Goal: Navigation & Orientation: Find specific page/section

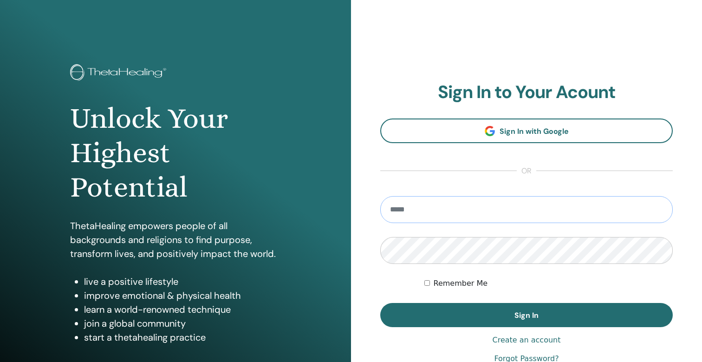
type input "**********"
click at [527, 315] on button "Sign In" at bounding box center [526, 315] width 293 height 24
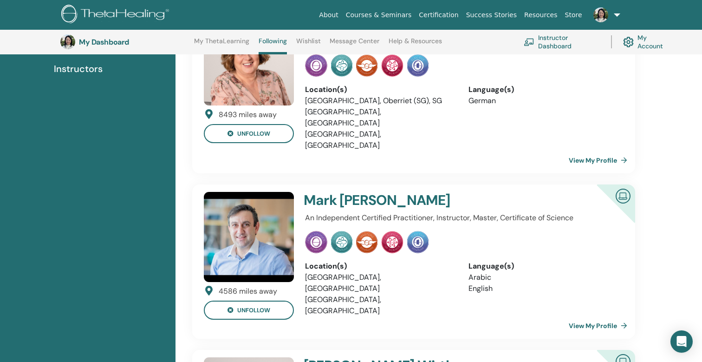
scroll to position [129, 0]
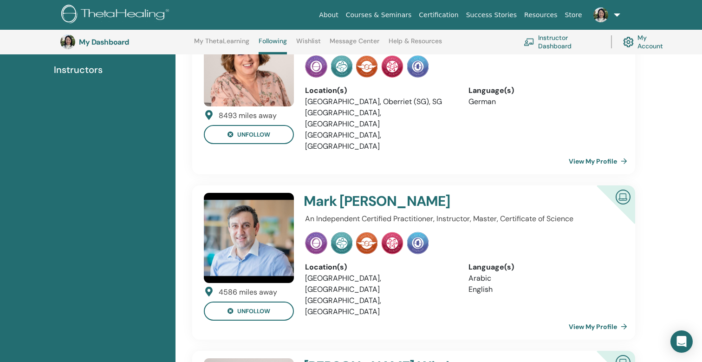
click at [377, 193] on h4 "[PERSON_NAME]" at bounding box center [434, 201] width 261 height 17
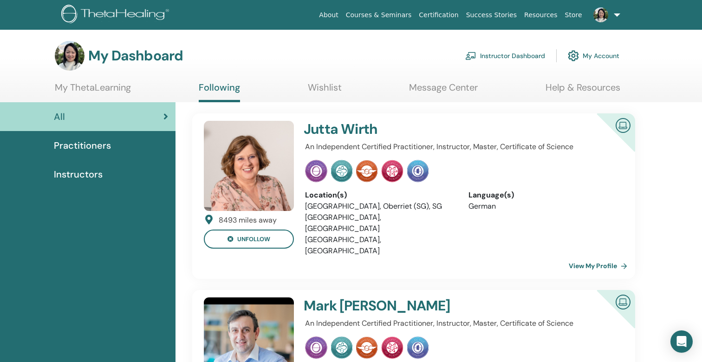
scroll to position [0, 0]
click at [509, 55] on link "Instructor Dashboard" at bounding box center [505, 56] width 80 height 20
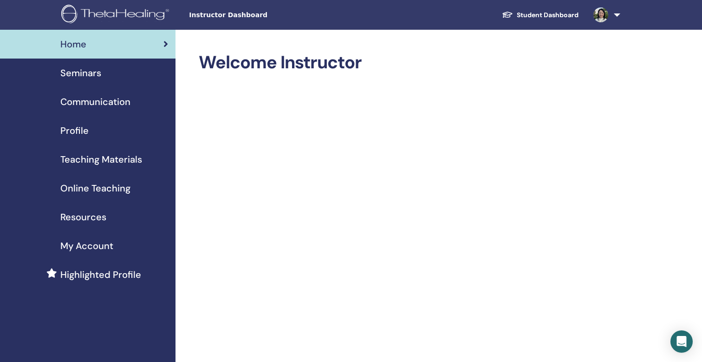
click at [119, 159] on span "Teaching Materials" at bounding box center [101, 159] width 82 height 14
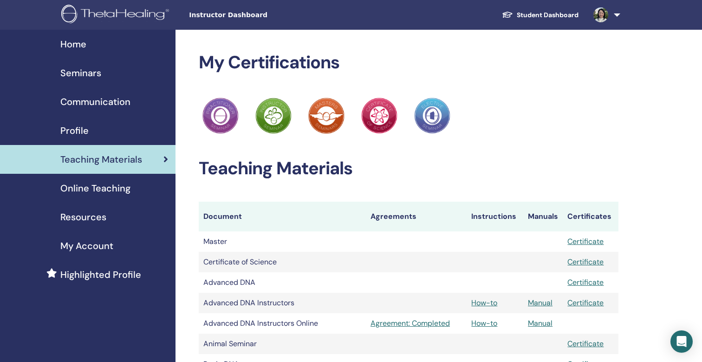
click at [62, 221] on span "Resources" at bounding box center [83, 217] width 46 height 14
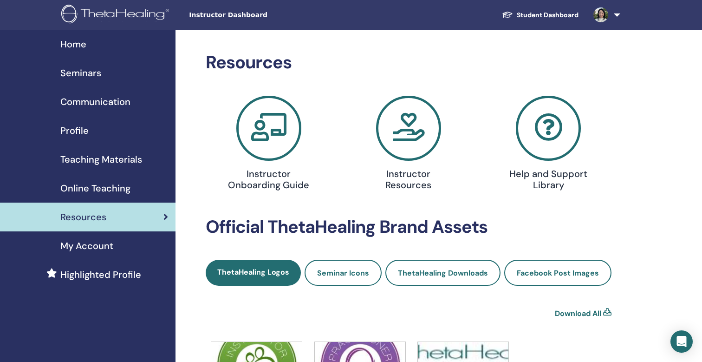
click at [72, 46] on span "Home" at bounding box center [73, 44] width 26 height 14
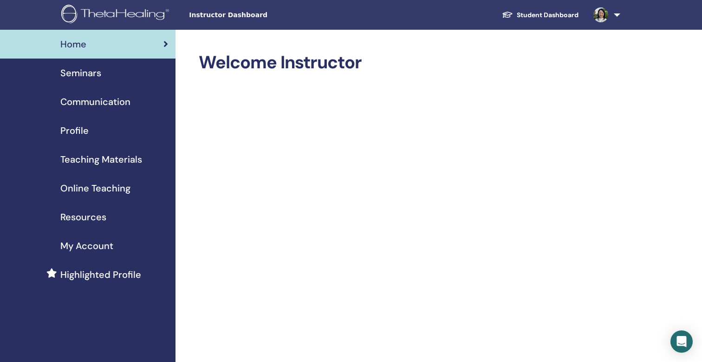
click at [82, 73] on span "Seminars" at bounding box center [80, 73] width 41 height 14
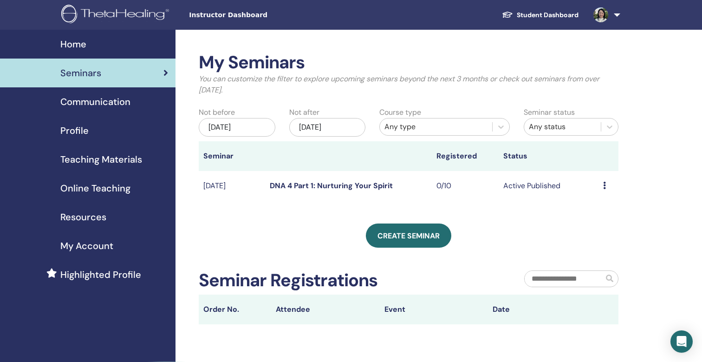
click at [316, 185] on link "DNA 4 Part 1: Nurturing Your Spirit" at bounding box center [331, 186] width 123 height 10
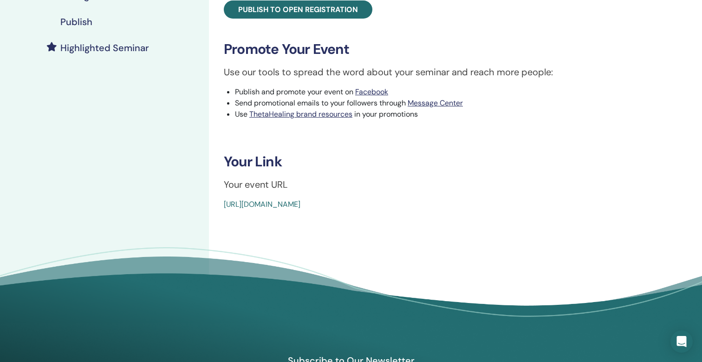
scroll to position [246, 0]
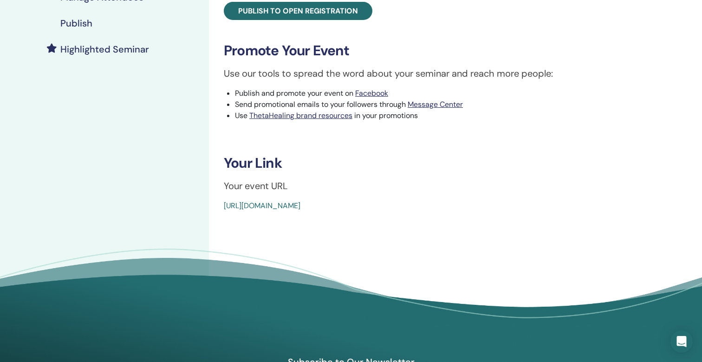
click at [447, 203] on div "https://www.thetahealing.com/seminar-377549-details.html" at bounding box center [406, 205] width 365 height 11
drag, startPoint x: 220, startPoint y: 209, endPoint x: 506, endPoint y: 220, distance: 286.3
click at [506, 220] on div "DNA 4 Part 1: Nurturing Your Spirit Event Type In-Person Event Status Active Pu…" at bounding box center [443, 63] width 468 height 558
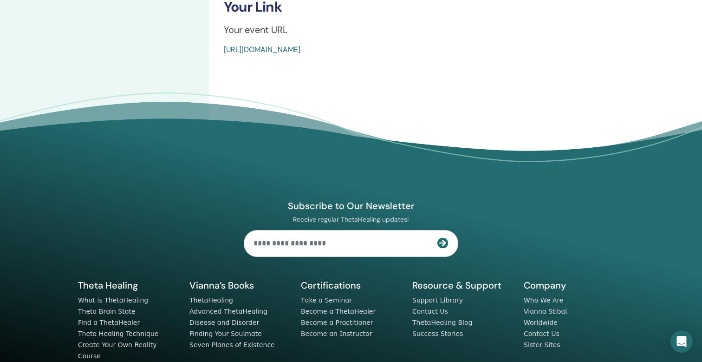
scroll to position [400, 0]
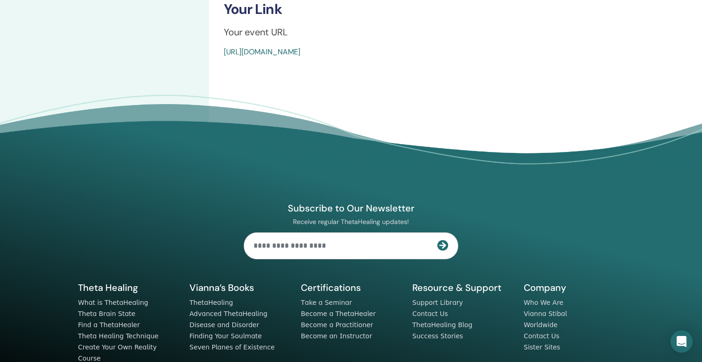
copy link "https://www.thetahealing.com/seminar-377549-details.html"
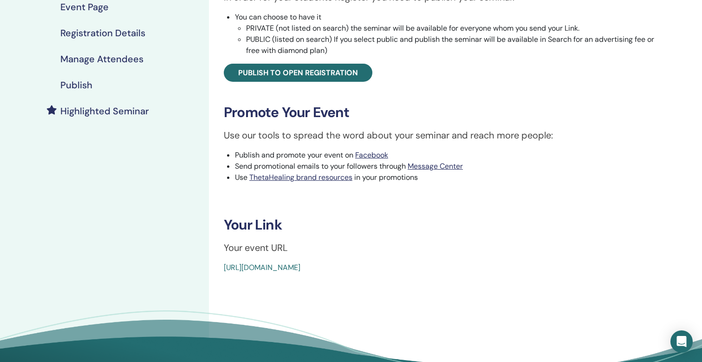
scroll to position [118, 0]
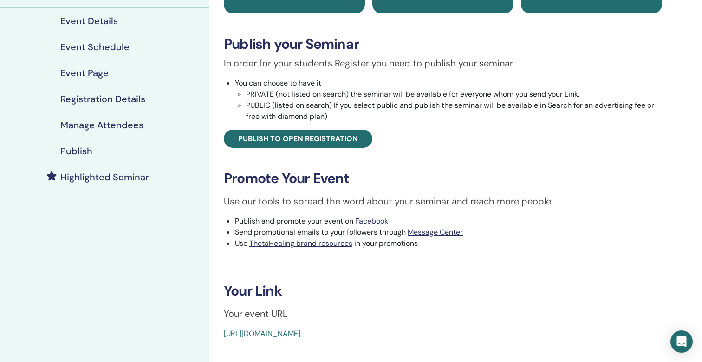
click at [278, 332] on link "https://www.thetahealing.com/seminar-377549-details.html" at bounding box center [262, 333] width 77 height 10
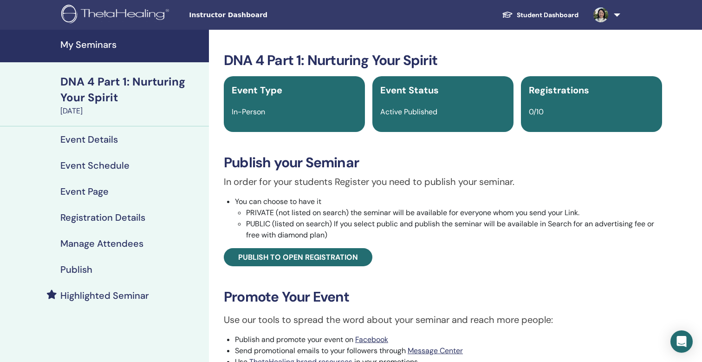
click at [71, 55] on link "My Seminars" at bounding box center [104, 46] width 209 height 33
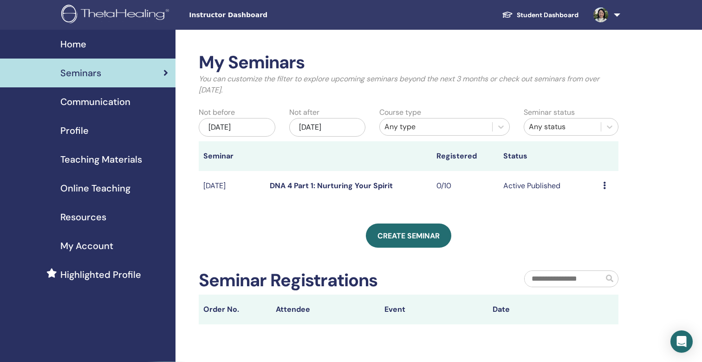
click at [67, 47] on span "Home" at bounding box center [73, 44] width 26 height 14
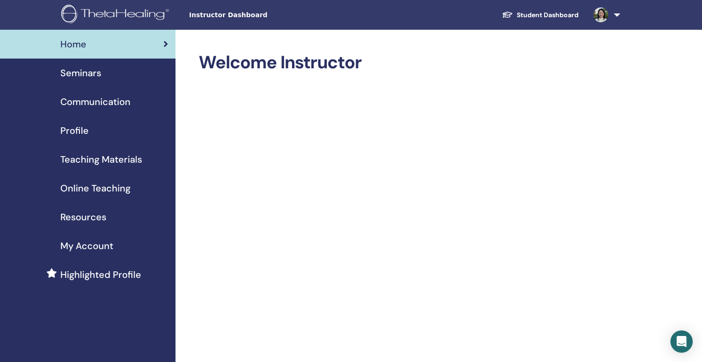
click at [118, 160] on span "Teaching Materials" at bounding box center [101, 159] width 82 height 14
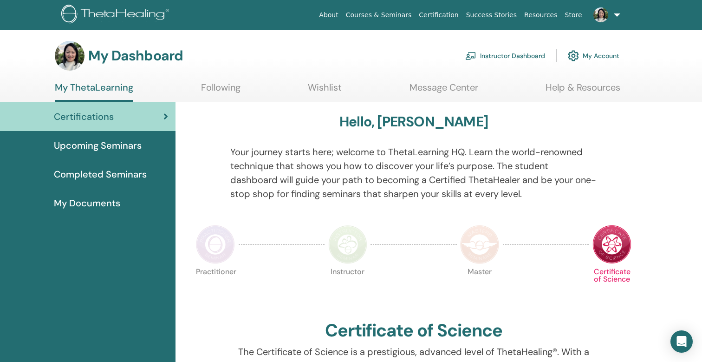
click at [528, 54] on link "Instructor Dashboard" at bounding box center [505, 56] width 80 height 20
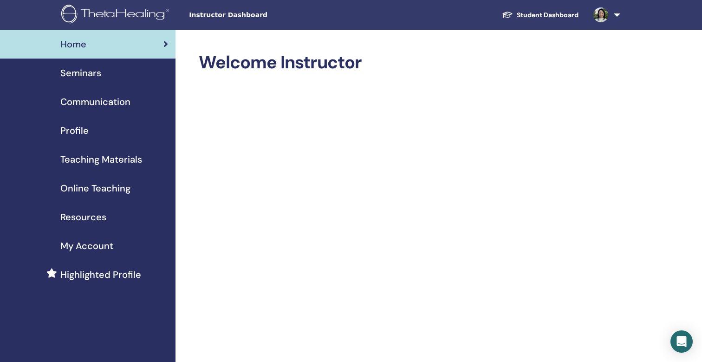
click at [91, 100] on span "Communication" at bounding box center [95, 102] width 70 height 14
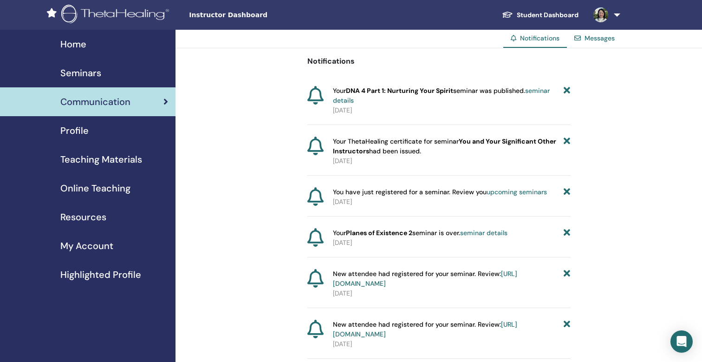
click at [73, 136] on span "Profile" at bounding box center [74, 131] width 28 height 14
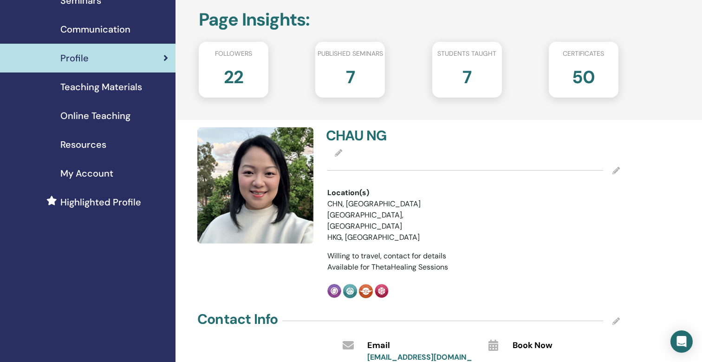
scroll to position [65, 0]
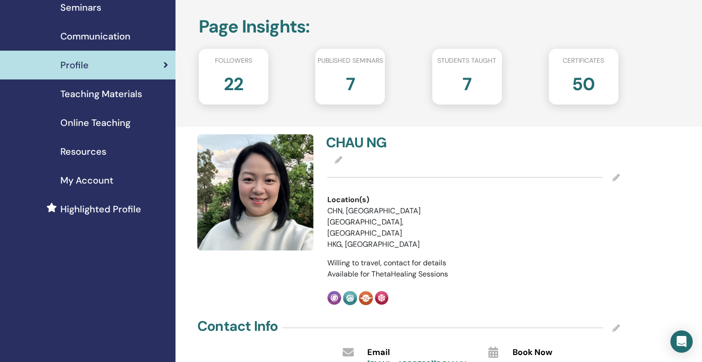
click at [123, 96] on span "Teaching Materials" at bounding box center [101, 94] width 82 height 14
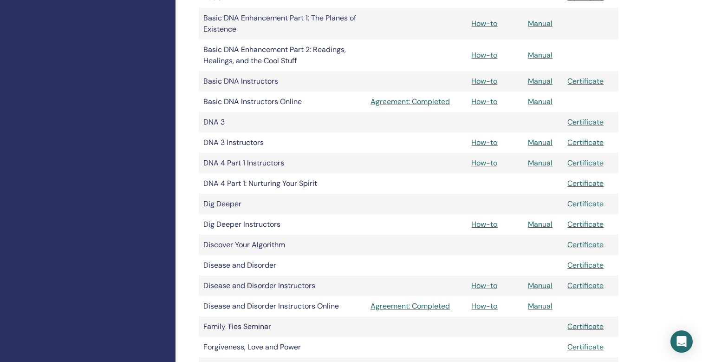
scroll to position [338, 0]
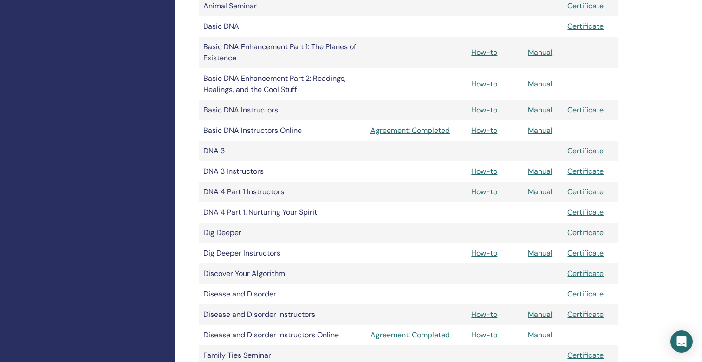
click at [485, 190] on link "How-to" at bounding box center [484, 192] width 26 height 10
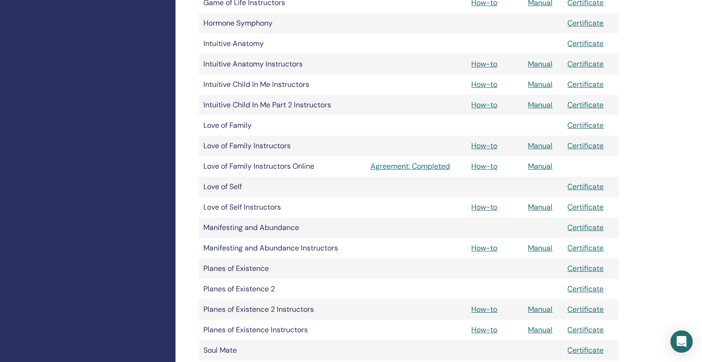
scroll to position [752, 0]
click at [484, 308] on link "How-to" at bounding box center [484, 309] width 26 height 10
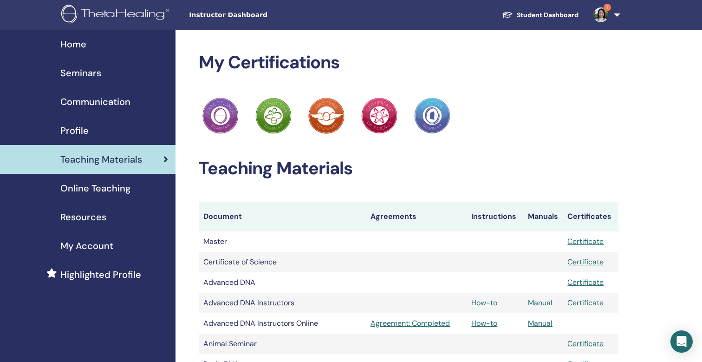
click at [604, 14] on img at bounding box center [601, 14] width 15 height 15
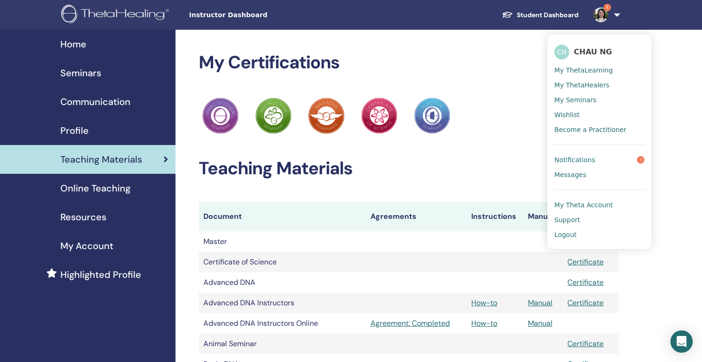
click at [582, 159] on span "Notifications" at bounding box center [575, 160] width 41 height 8
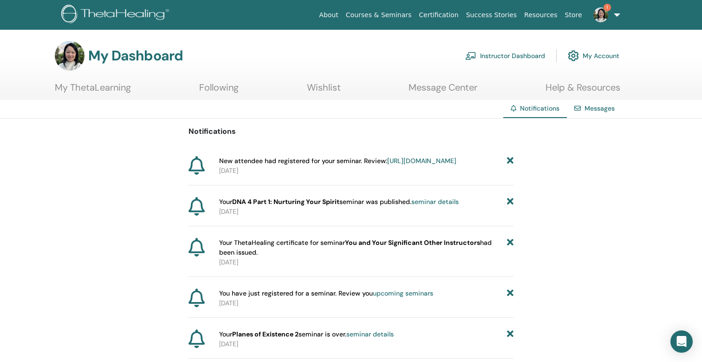
click at [597, 107] on link "Messages" at bounding box center [600, 108] width 30 height 8
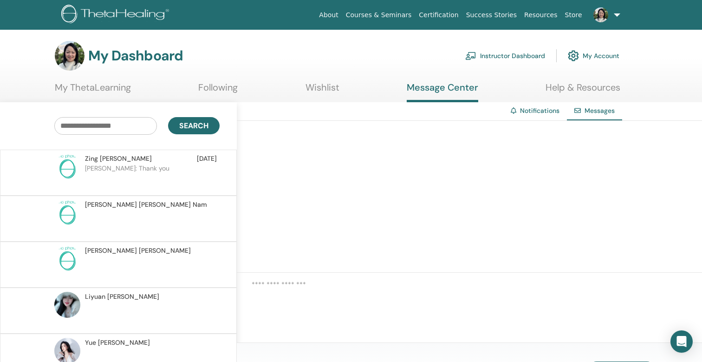
click at [533, 111] on link "Notifications" at bounding box center [539, 110] width 39 height 8
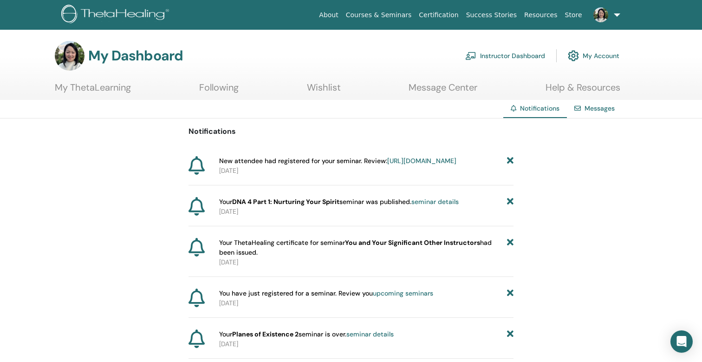
click at [375, 162] on span "New attendee had registered for your seminar. Review: [URL][DOMAIN_NAME]" at bounding box center [337, 161] width 237 height 10
click at [359, 247] on b "You and Your Significant Other Instructors" at bounding box center [412, 242] width 135 height 8
click at [357, 247] on b "You and Your Significant Other Instructors" at bounding box center [412, 242] width 135 height 8
